Goal: Communication & Community: Answer question/provide support

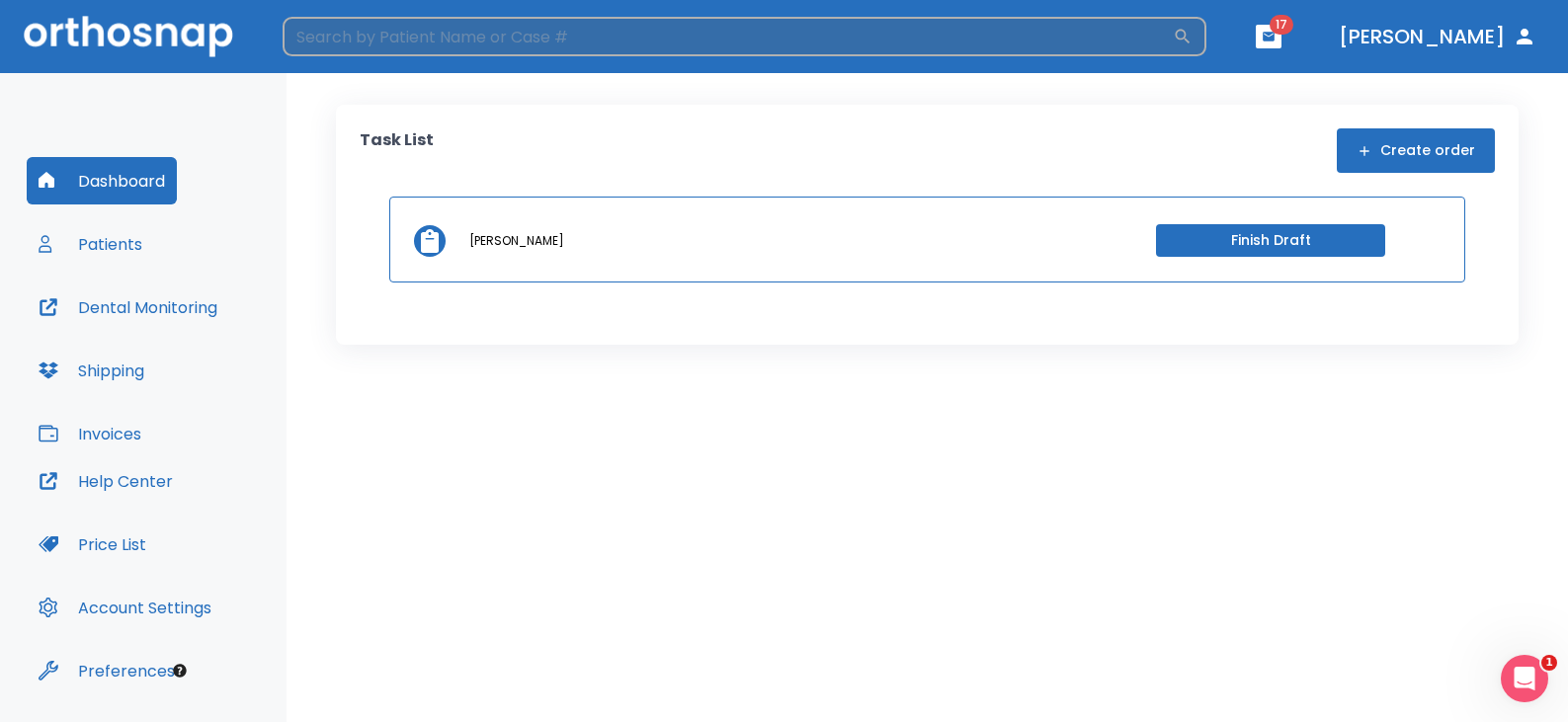
click at [744, 37] on input "search" at bounding box center [727, 37] width 890 height 40
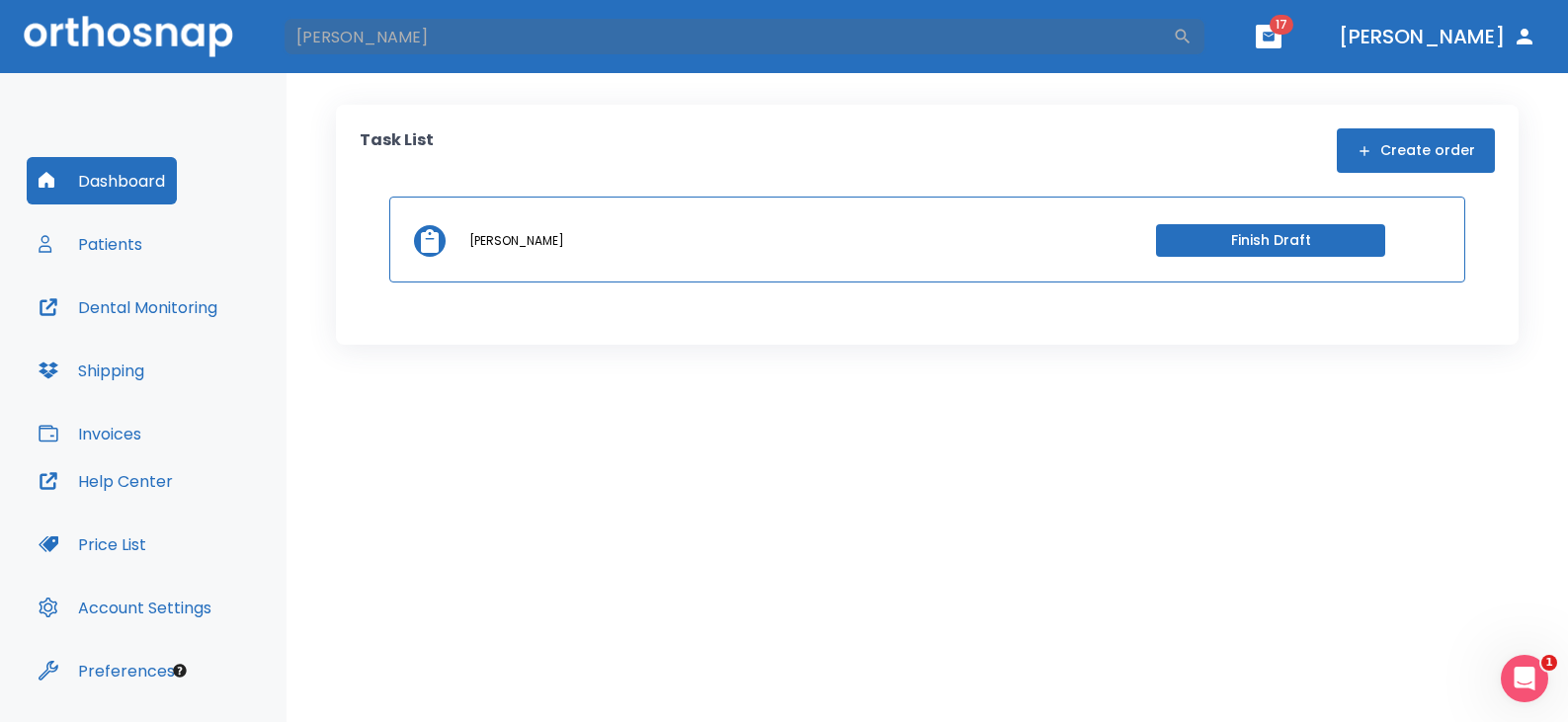
type input "[PERSON_NAME]"
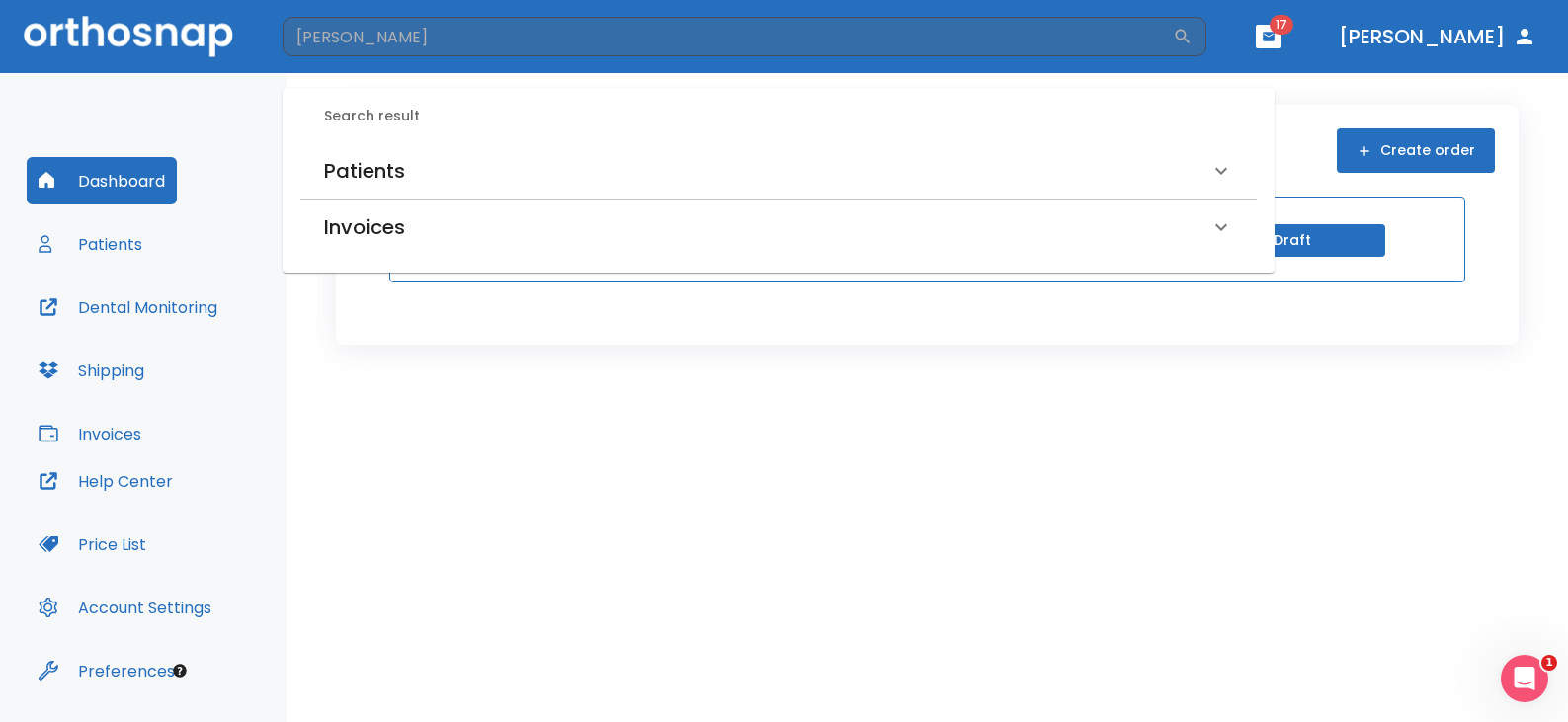
click at [378, 180] on h6 "Patients" at bounding box center [364, 171] width 81 height 32
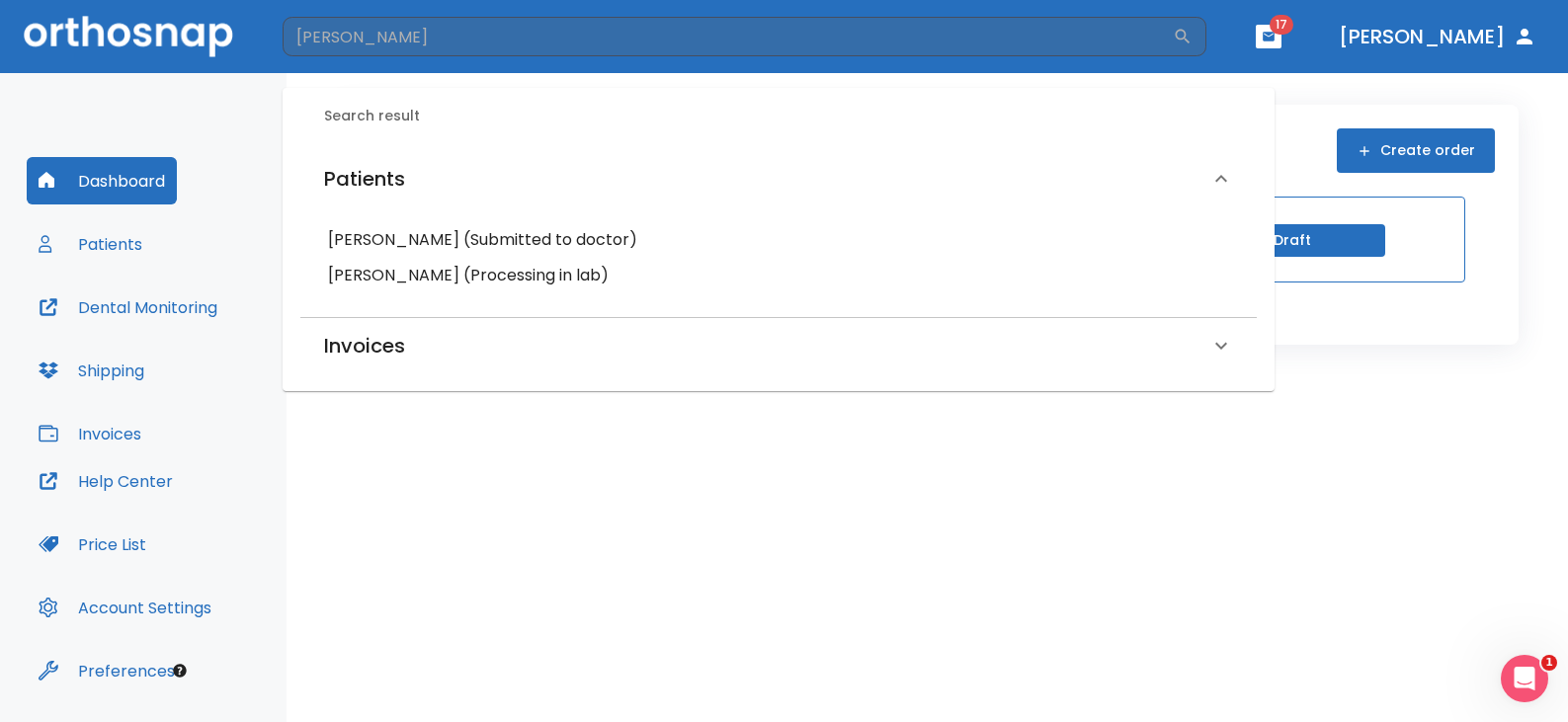
click at [402, 275] on h6 "[PERSON_NAME] (Processing in lab)" at bounding box center [778, 275] width 901 height 28
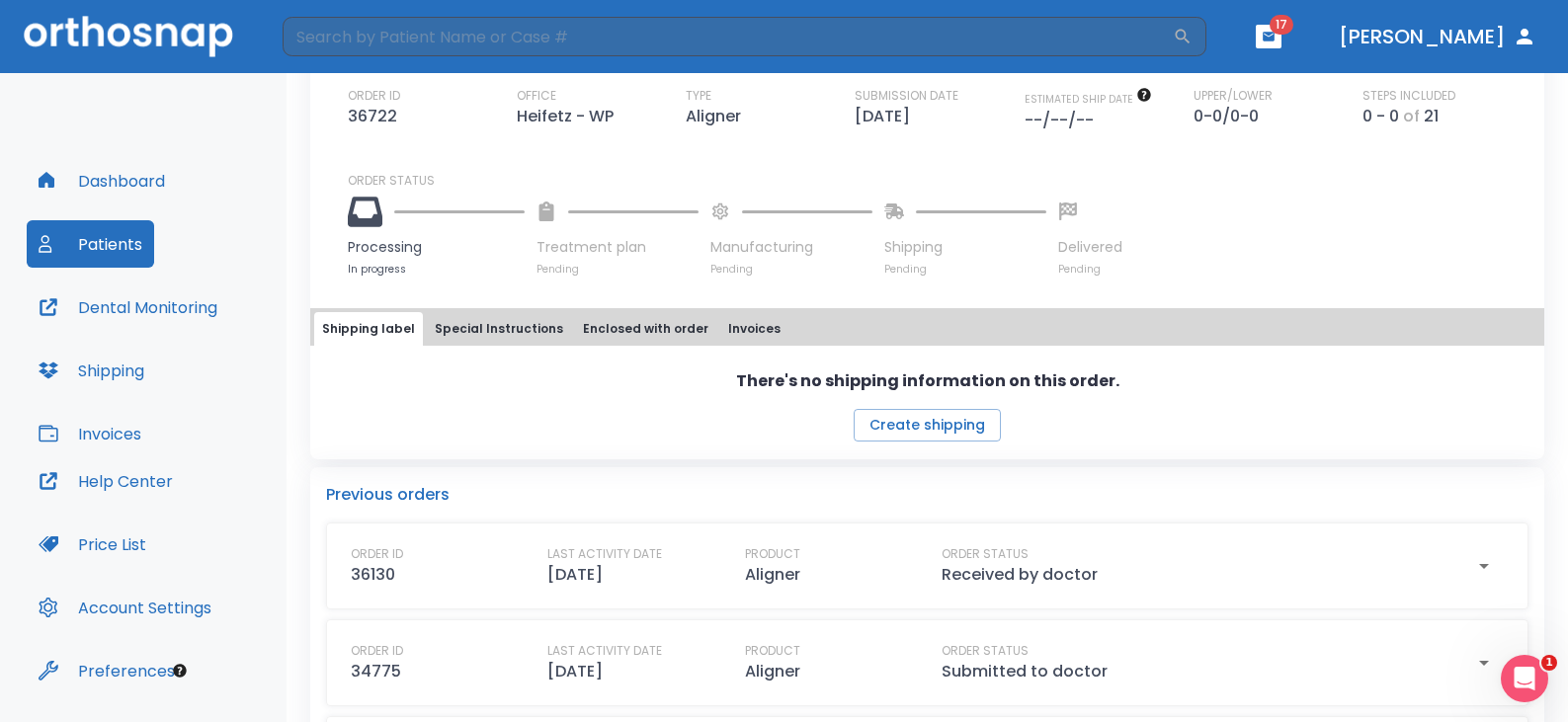
scroll to position [592, 0]
click at [950, 444] on button "Create shipping" at bounding box center [928, 427] width 148 height 33
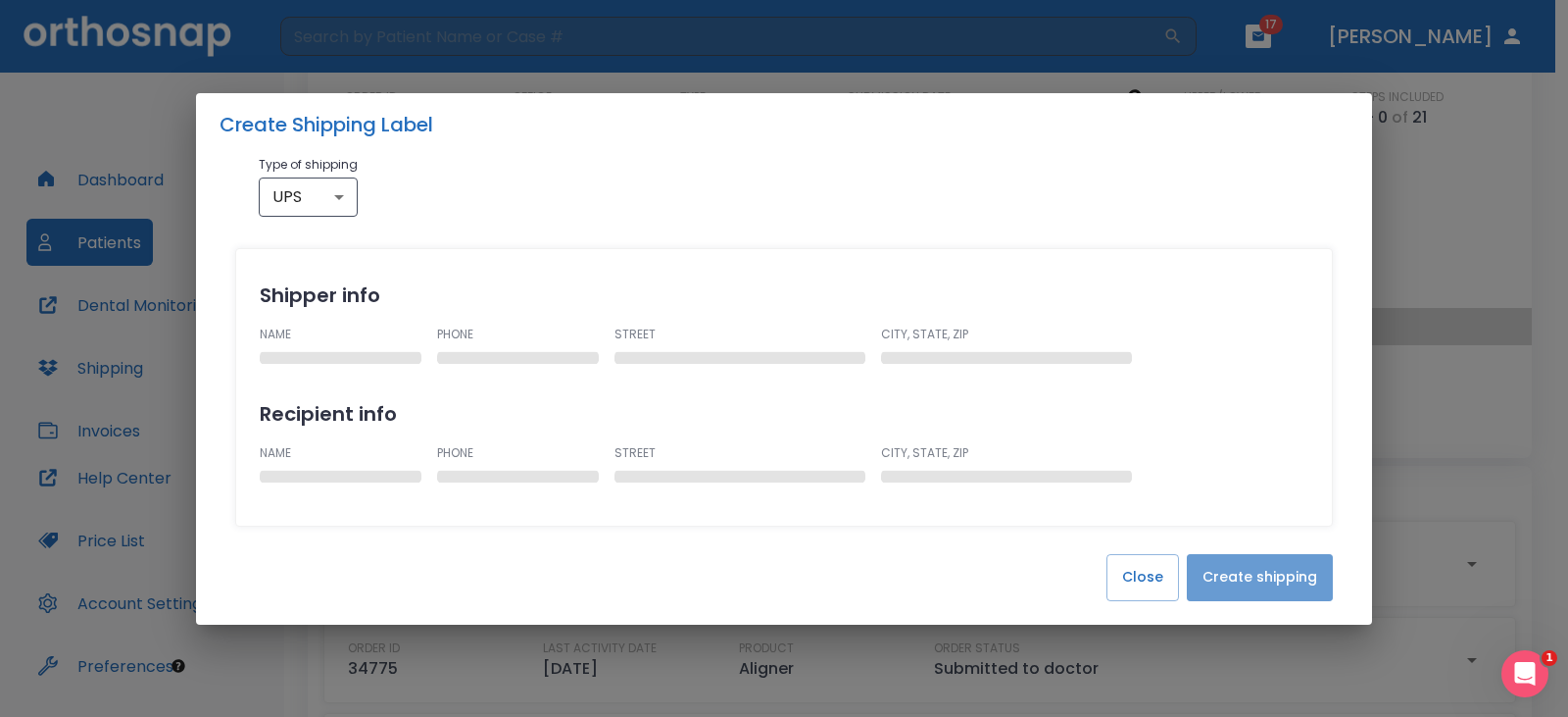
click at [1265, 578] on button "Create shipping" at bounding box center [1260, 577] width 147 height 48
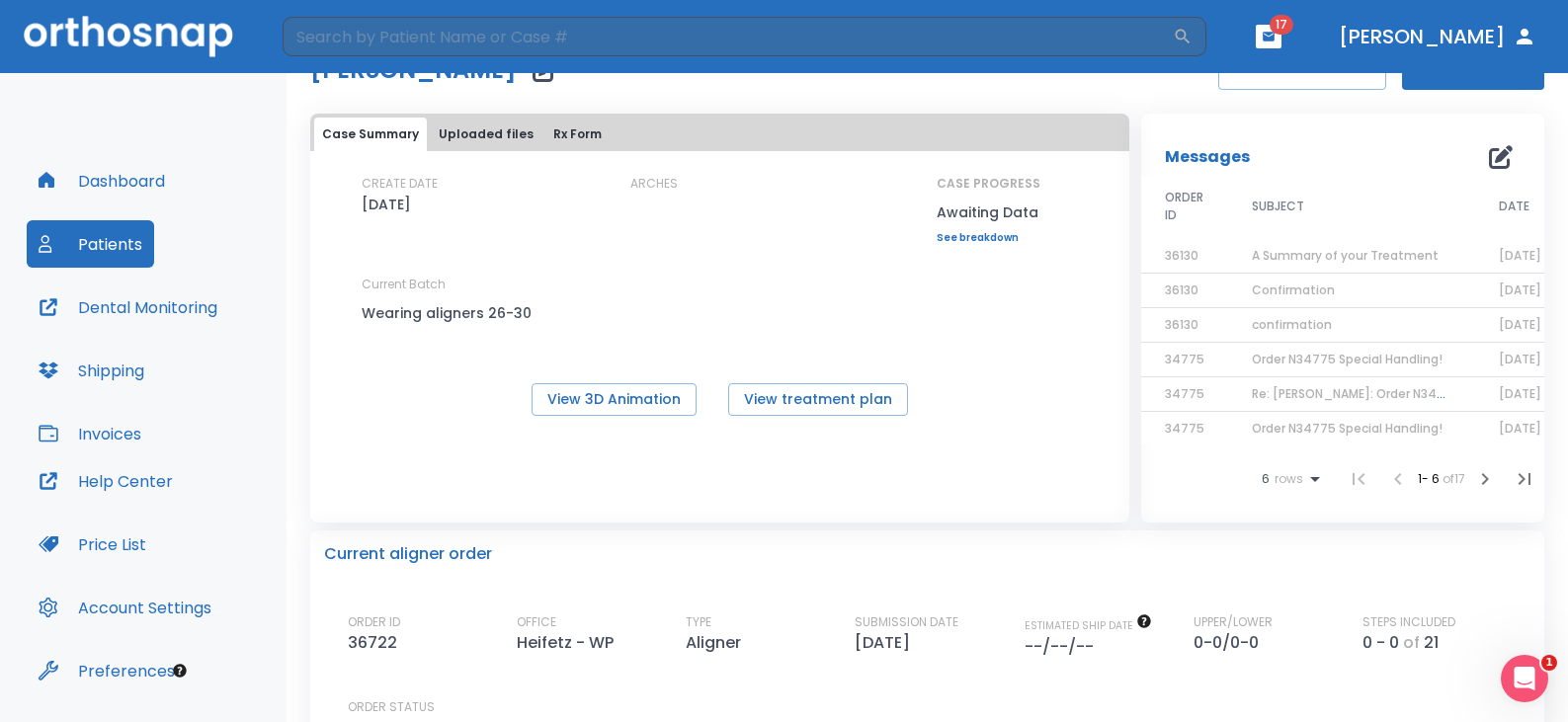
scroll to position [0, 0]
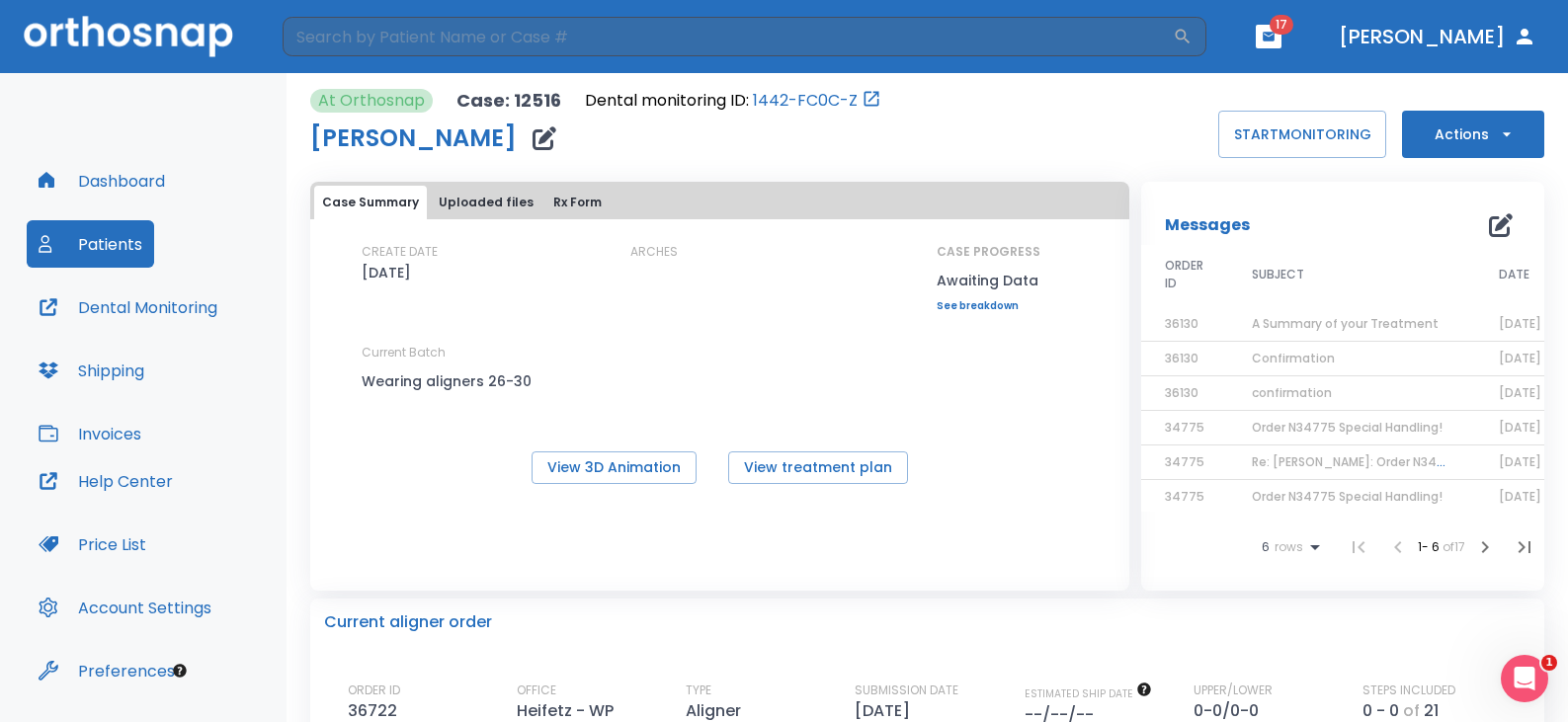
click at [1488, 225] on icon "button" at bounding box center [1500, 225] width 24 height 24
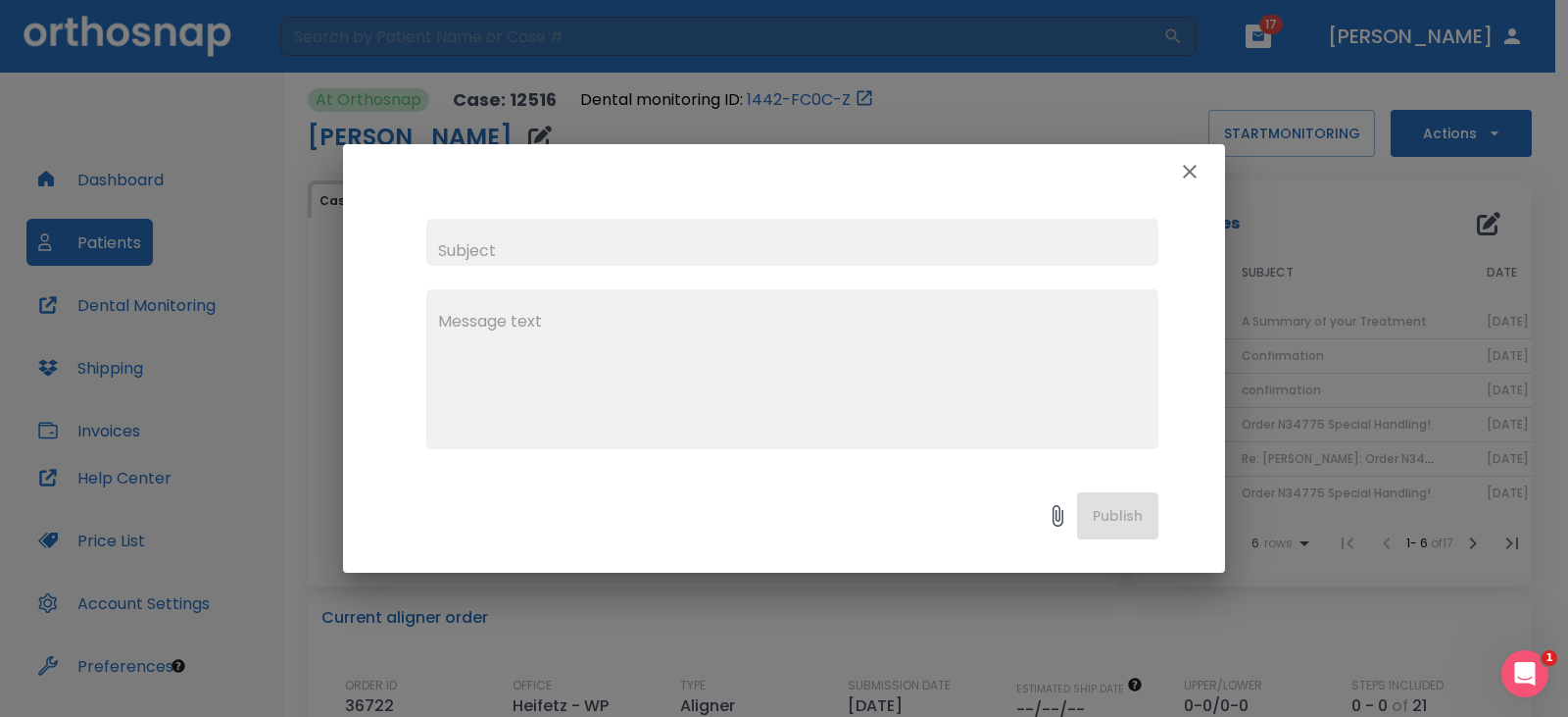
click at [481, 252] on input "text" at bounding box center [793, 243] width 733 height 48
type input "Follow-up"
click at [557, 358] on textarea at bounding box center [793, 377] width 709 height 136
click at [661, 331] on textarea "Hi put in for [PERSON_NAME] nect aligner" at bounding box center [793, 377] width 709 height 136
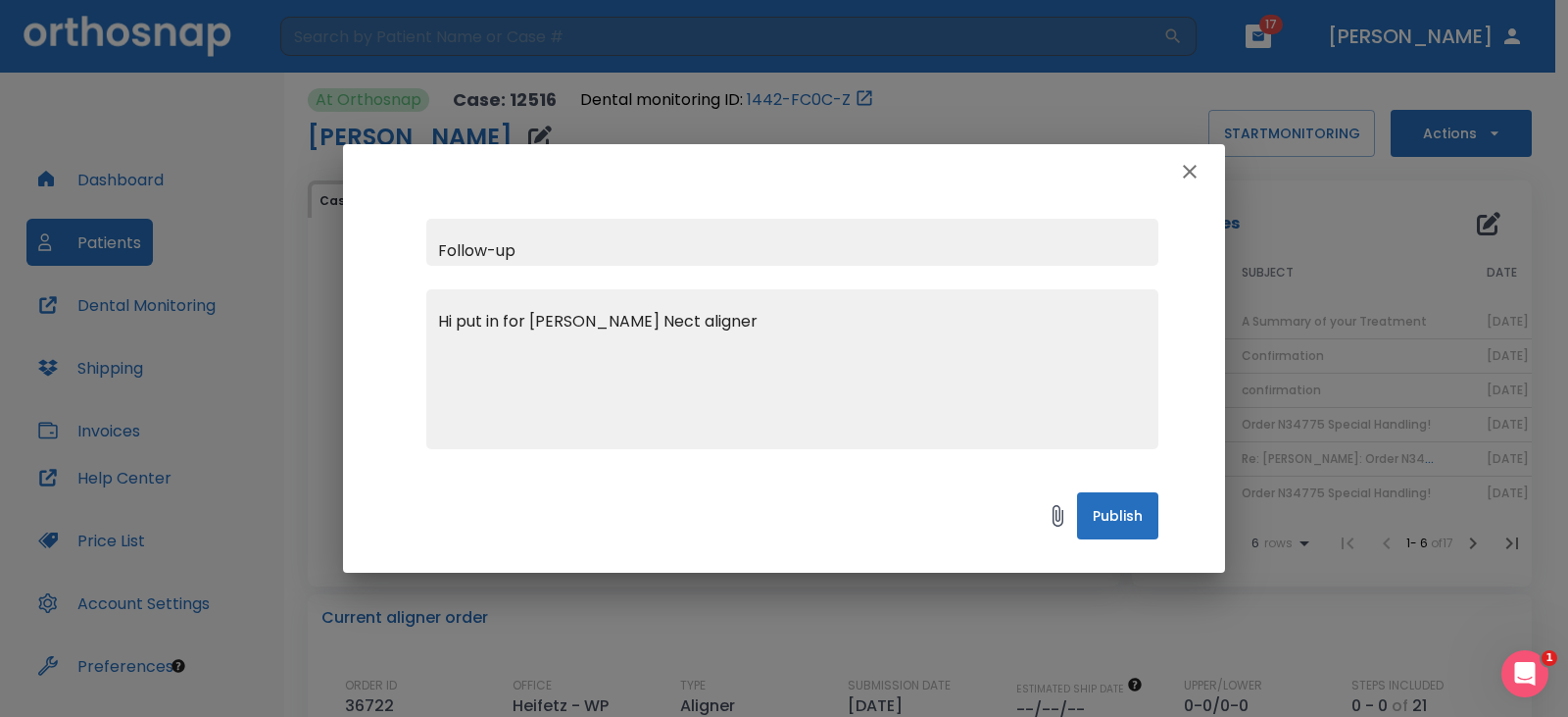
click at [670, 319] on textarea "Hi put in for [PERSON_NAME] Nect aligner" at bounding box center [793, 377] width 709 height 136
click at [575, 329] on textarea "Hi put in for [PERSON_NAME] Next aligner" at bounding box center [793, 377] width 709 height 136
click at [740, 323] on textarea "Hi, put in for [PERSON_NAME] Next aligner" at bounding box center [793, 377] width 709 height 136
drag, startPoint x: 458, startPoint y: 324, endPoint x: 487, endPoint y: 321, distance: 29.2
click at [487, 321] on textarea "Hi, put in for [PERSON_NAME] Next aligner for lower." at bounding box center [793, 377] width 709 height 136
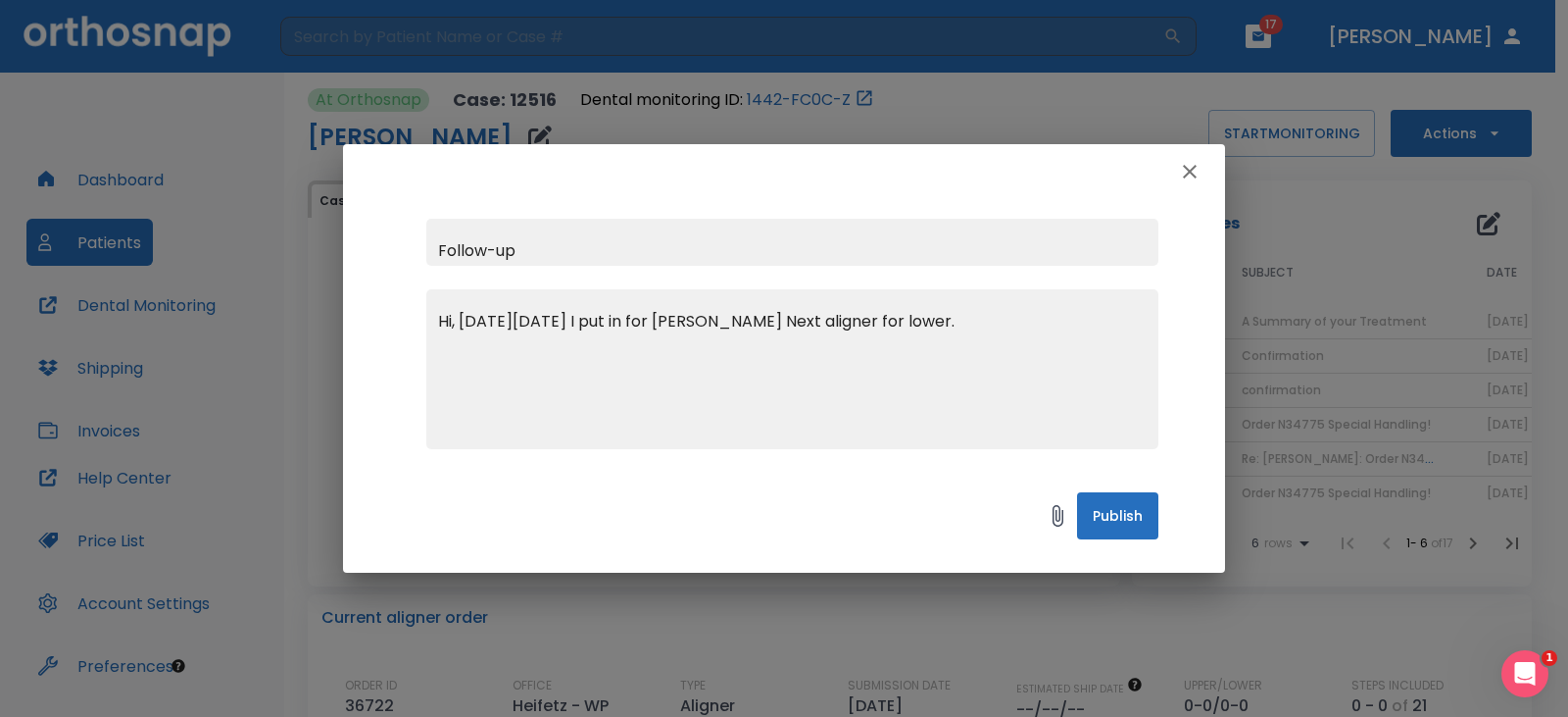
click at [889, 319] on textarea "Hi, [DATE][DATE] I put in for [PERSON_NAME] Next aligner for lower." at bounding box center [793, 377] width 709 height 136
click at [978, 321] on textarea "Hi, [DATE][DATE] I put in for [PERSON_NAME] Next aligners for lower." at bounding box center [793, 377] width 709 height 136
click at [945, 309] on div "Hi, [DATE][DATE] I put in for [PERSON_NAME] Next aligners for lower. x" at bounding box center [793, 368] width 733 height 159
click at [948, 320] on textarea "Hi, [DATE][DATE] I put in for [PERSON_NAME] Next aligners for lower." at bounding box center [793, 377] width 709 height 136
click at [949, 331] on textarea "Hi, [DATE][DATE] I put in for [PERSON_NAME] Next aligners for lower." at bounding box center [793, 377] width 709 height 136
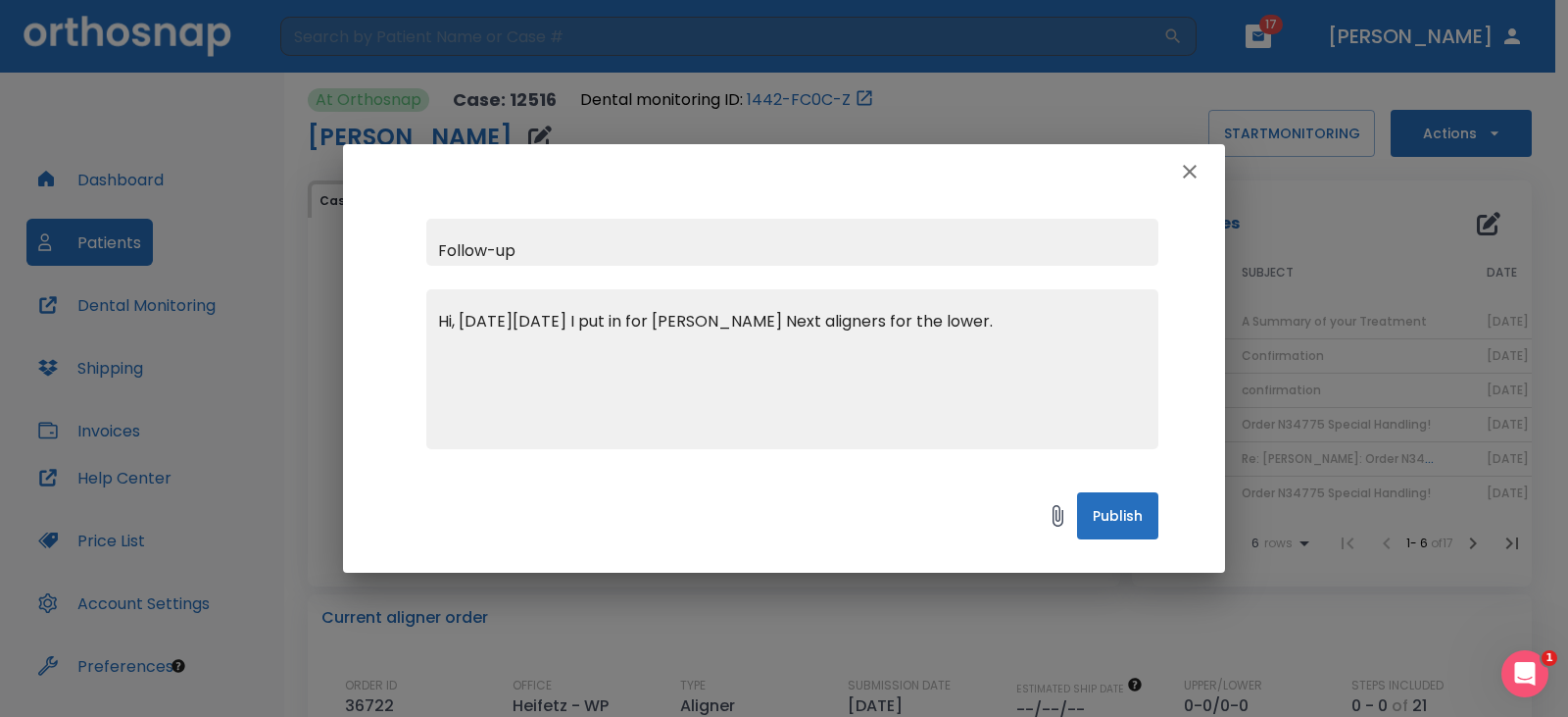
click at [1012, 324] on textarea "Hi, [DATE][DATE] I put in for [PERSON_NAME] Next aligners for the lower." at bounding box center [793, 377] width 709 height 136
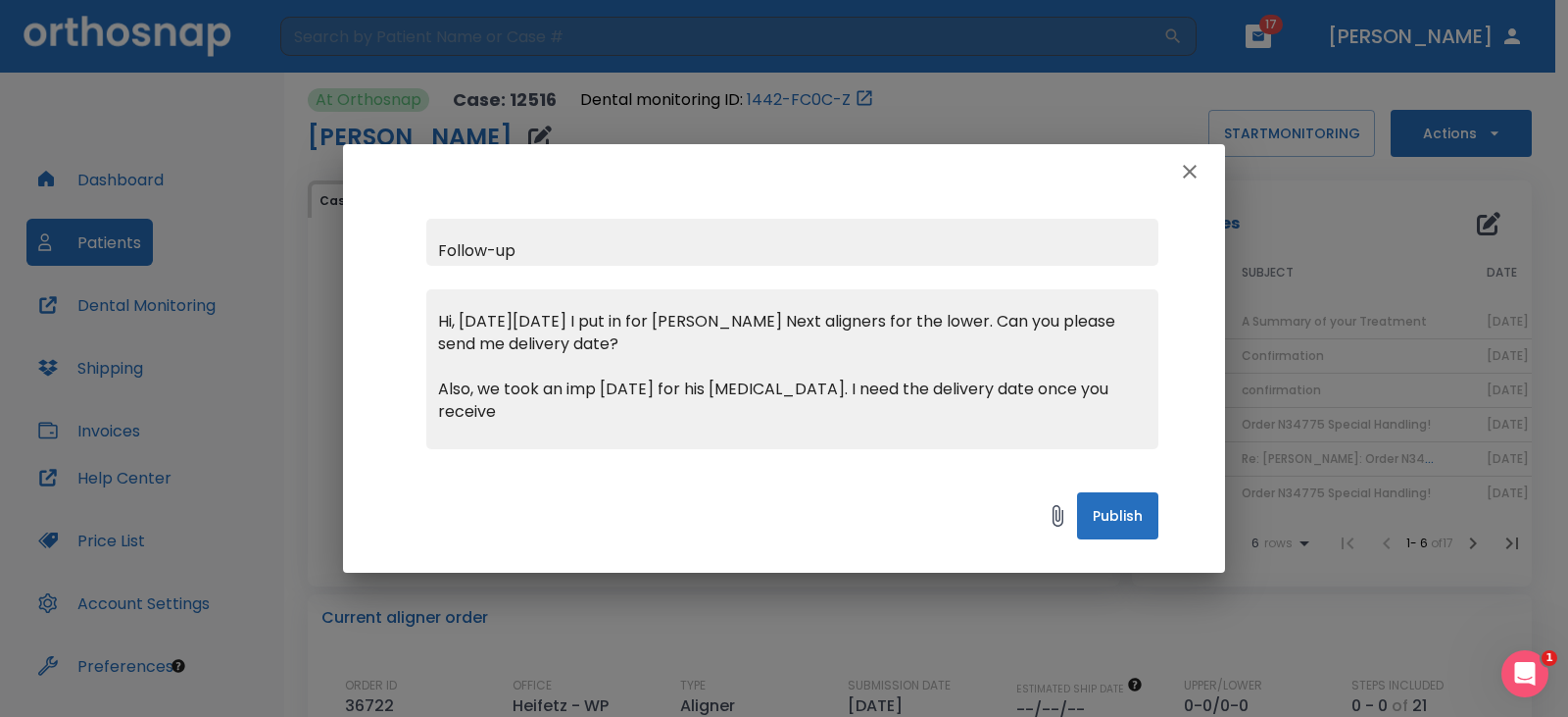
click at [598, 386] on textarea "Hi, [DATE][DATE] I put in for [PERSON_NAME] Next aligners for the lower. Can yo…" at bounding box center [793, 377] width 709 height 136
drag, startPoint x: 821, startPoint y: 387, endPoint x: 804, endPoint y: 462, distance: 76.9
click at [821, 387] on textarea "Hi, [DATE][DATE] I put in for [PERSON_NAME] Next aligners for the lower. Can yo…" at bounding box center [793, 377] width 709 height 136
click at [574, 412] on textarea "Hi, [DATE][DATE] I put in for [PERSON_NAME] Next aligners for the lower. Can yo…" at bounding box center [793, 377] width 709 height 136
type textarea "Hi, [DATE][DATE], I put in for [PERSON_NAME] Next aligners for the lower. Can y…"
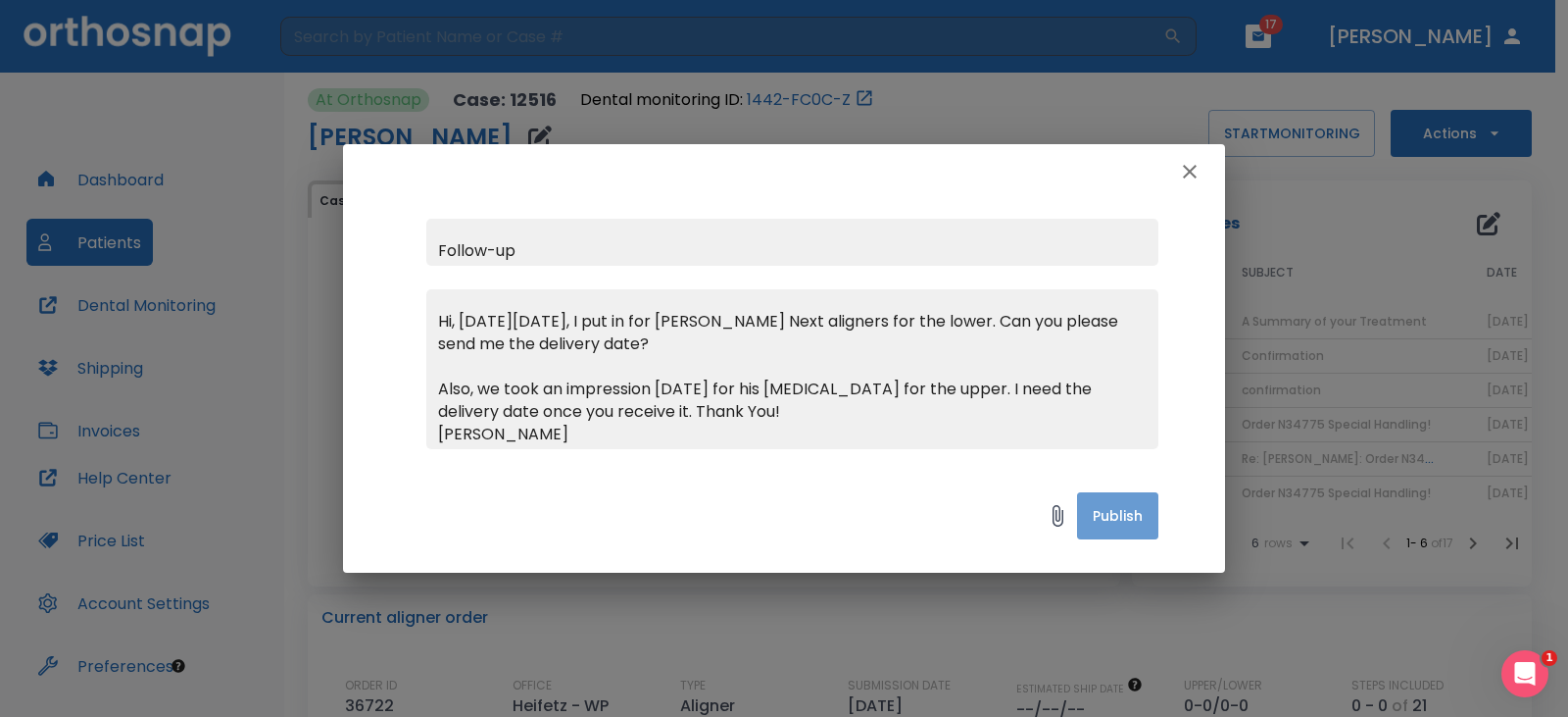
click at [1115, 512] on button "Publish" at bounding box center [1118, 516] width 81 height 48
